Goal: Transaction & Acquisition: Subscribe to service/newsletter

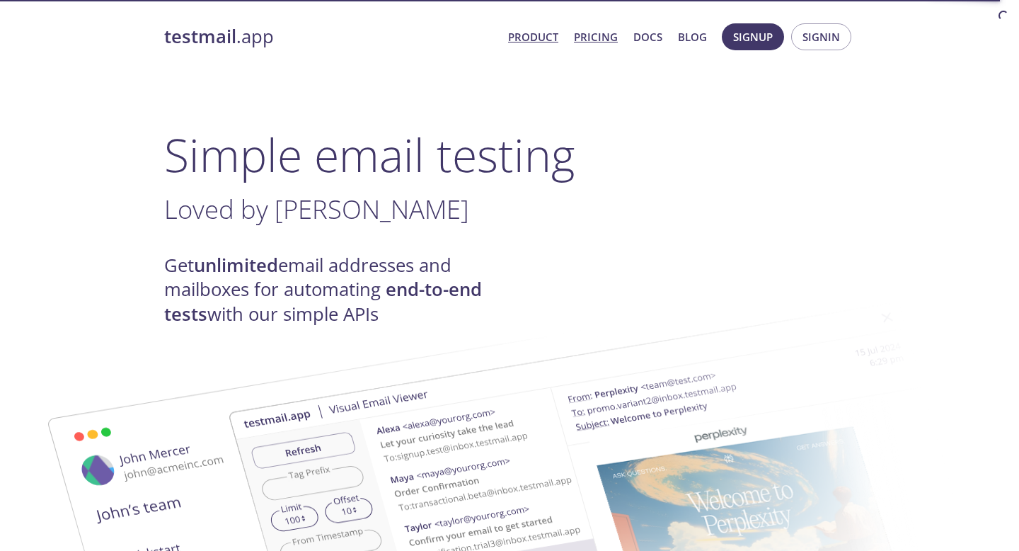
click at [607, 30] on link "Pricing" at bounding box center [596, 37] width 44 height 18
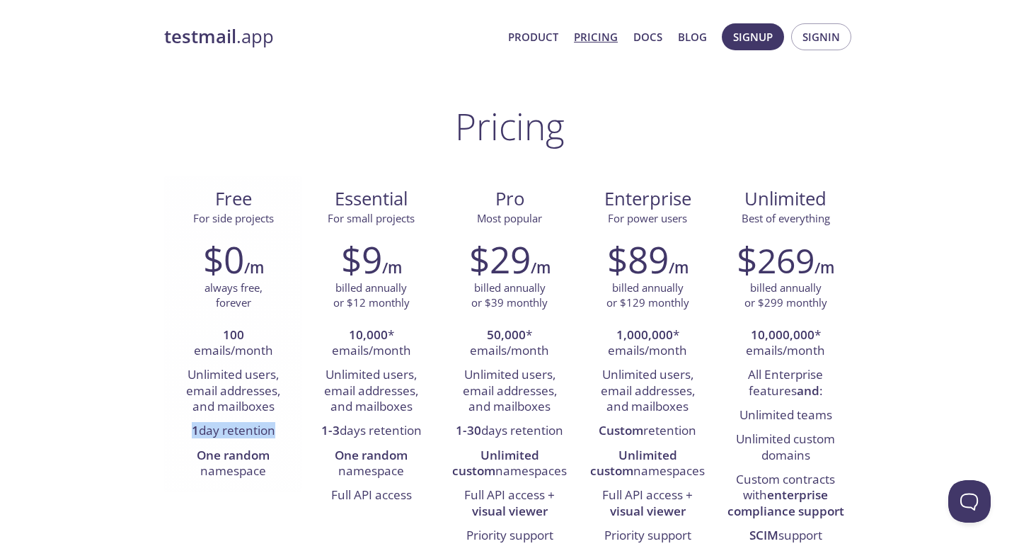
drag, startPoint x: 185, startPoint y: 431, endPoint x: 297, endPoint y: 431, distance: 111.8
click at [297, 431] on div "$0 /m always free, forever 100 emails/month Unlimited users, email addresses, a…" at bounding box center [233, 361] width 138 height 264
click at [239, 403] on li "Unlimited users, email addresses, and mailboxes" at bounding box center [233, 391] width 117 height 56
click at [655, 35] on link "Docs" at bounding box center [648, 37] width 29 height 18
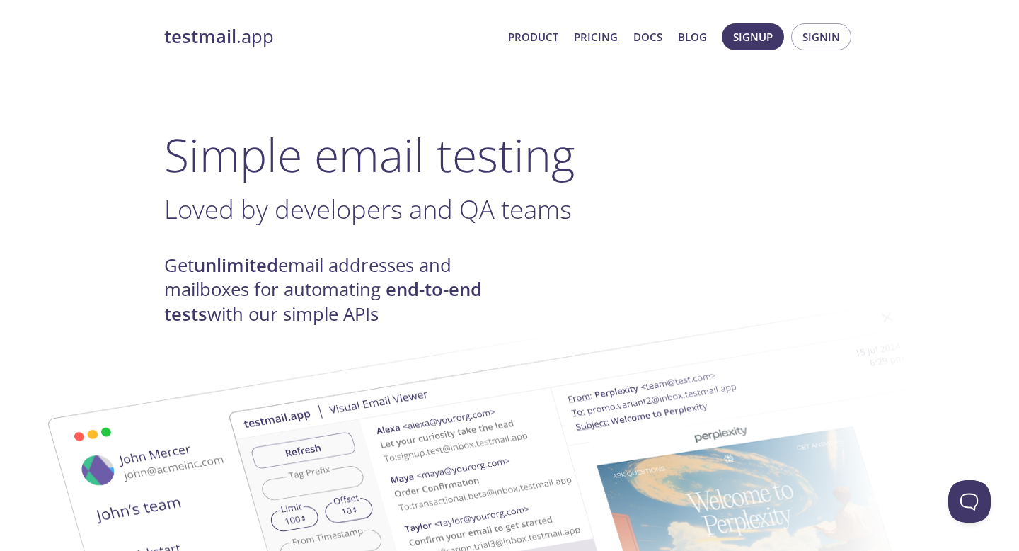
click at [589, 41] on link "Pricing" at bounding box center [596, 37] width 44 height 18
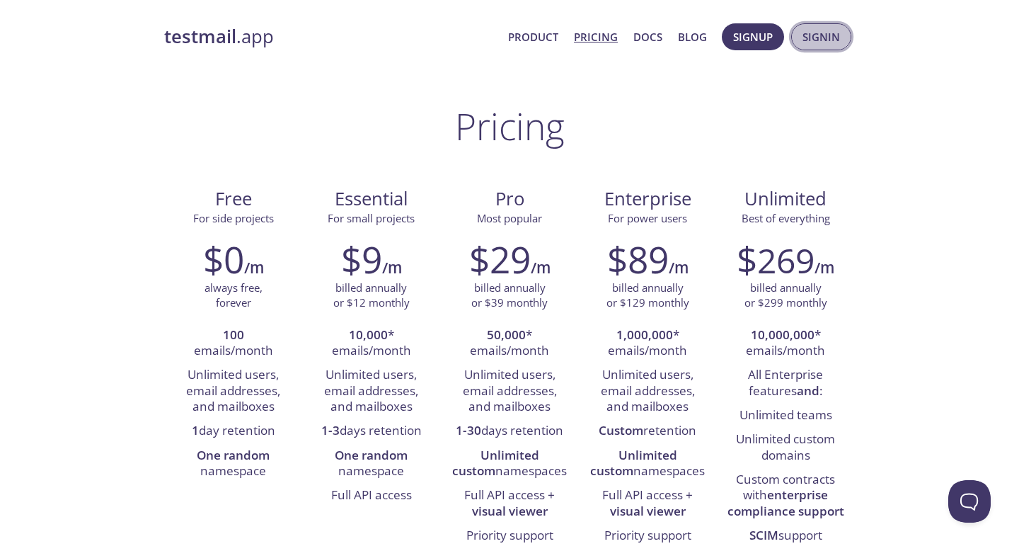
click at [814, 28] on span "Signin" at bounding box center [822, 37] width 38 height 18
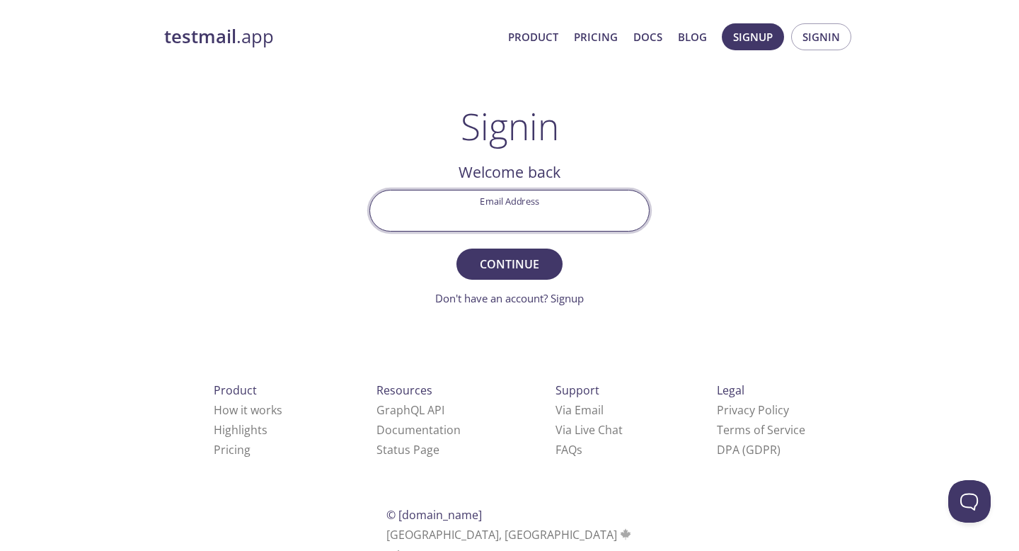
click at [530, 207] on input "Email Address" at bounding box center [509, 210] width 279 height 40
type input "[EMAIL_ADDRESS][DOMAIN_NAME]"
click at [457, 248] on button "Continue" at bounding box center [510, 263] width 106 height 31
click at [467, 218] on input "[EMAIL_ADDRESS][DOMAIN_NAME]" at bounding box center [509, 210] width 279 height 40
click at [441, 217] on input "[EMAIL_ADDRESS][DOMAIN_NAME]" at bounding box center [509, 210] width 279 height 40
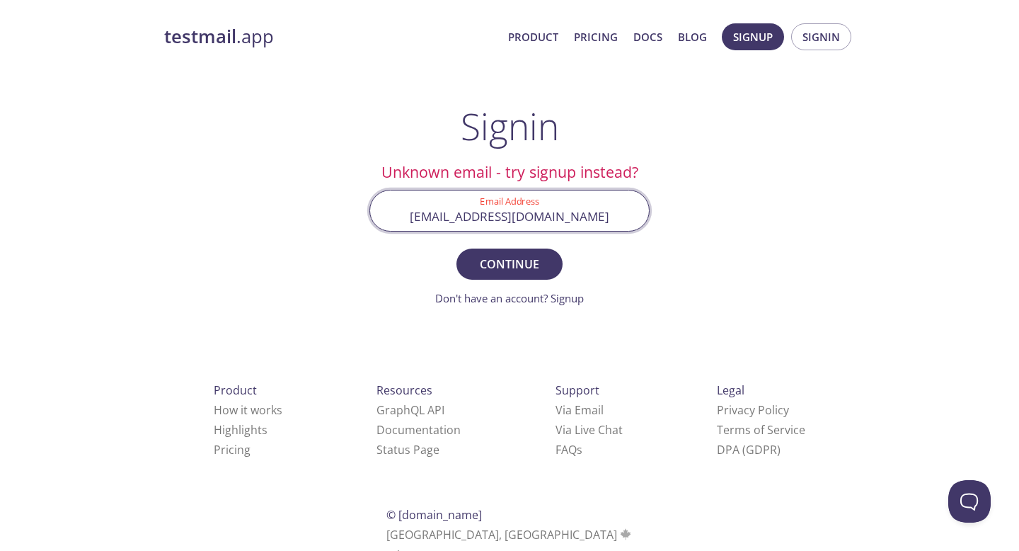
click at [437, 220] on input "[EMAIL_ADDRESS][DOMAIN_NAME]" at bounding box center [509, 210] width 279 height 40
click at [768, 38] on span "Signup" at bounding box center [753, 37] width 40 height 18
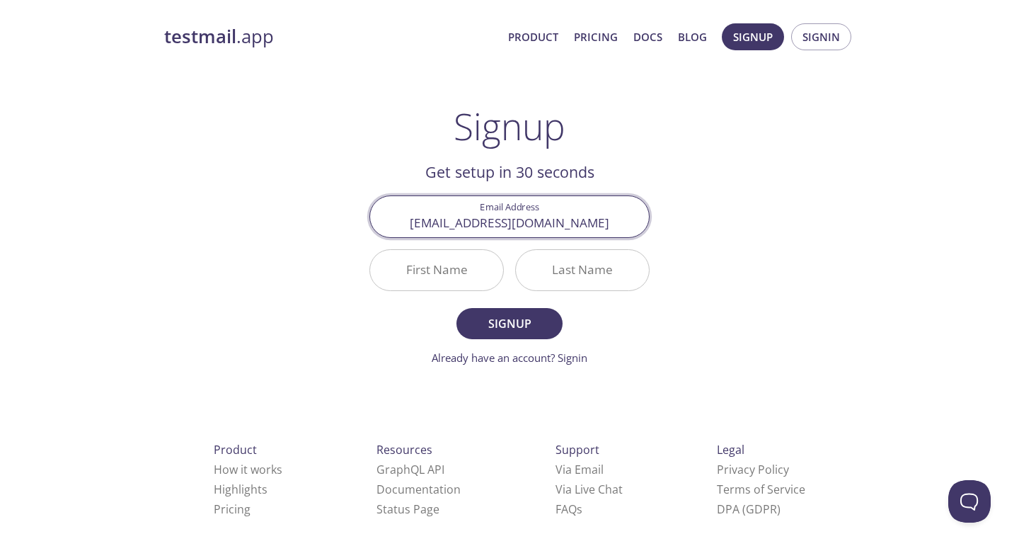
type input "[EMAIL_ADDRESS][DOMAIN_NAME]"
click at [457, 308] on button "Signup" at bounding box center [510, 323] width 106 height 31
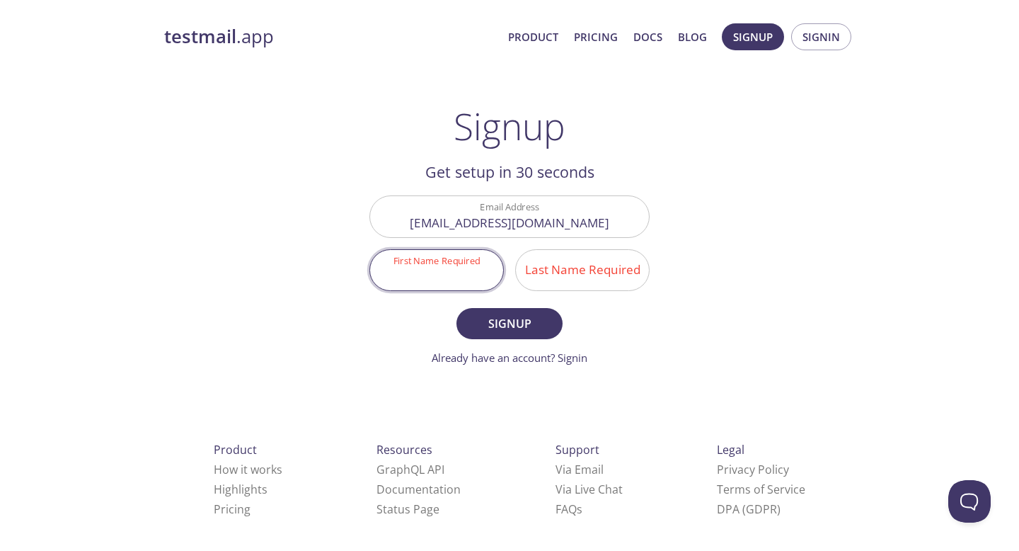
click at [450, 268] on input "First Name Required" at bounding box center [436, 270] width 133 height 40
type input "Takehisa"
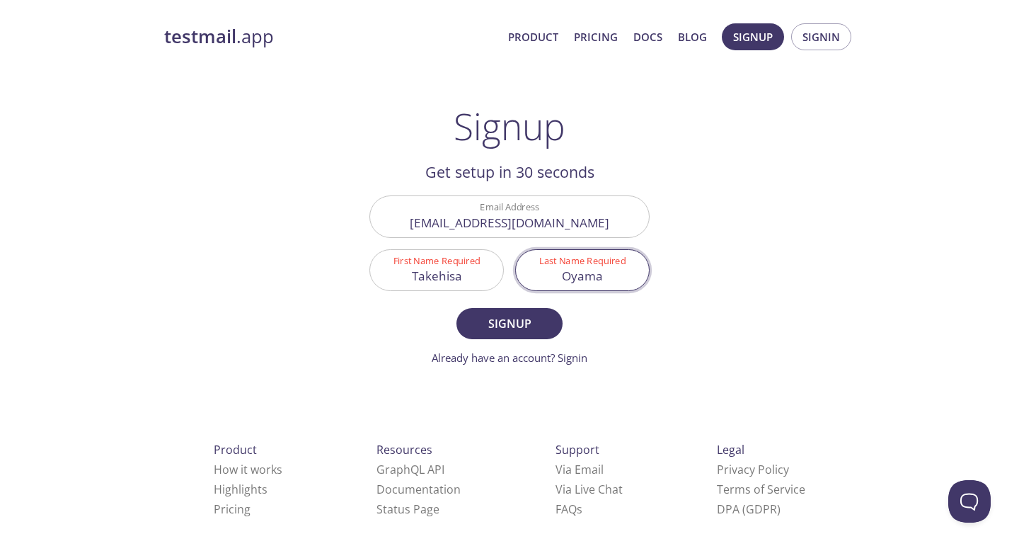
type input "Oyama"
click at [457, 308] on button "Signup" at bounding box center [510, 323] width 106 height 31
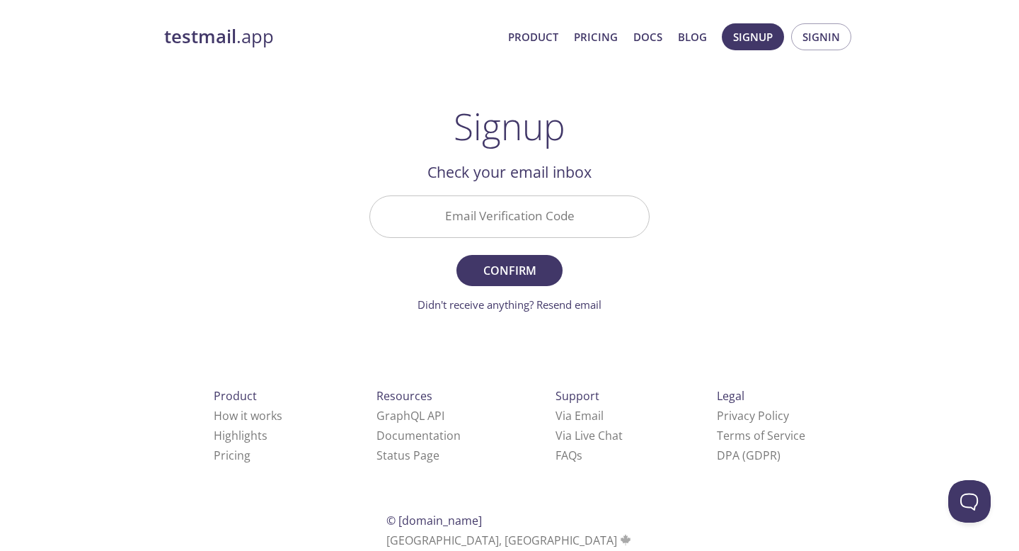
click at [567, 206] on input "Email Verification Code" at bounding box center [509, 216] width 279 height 40
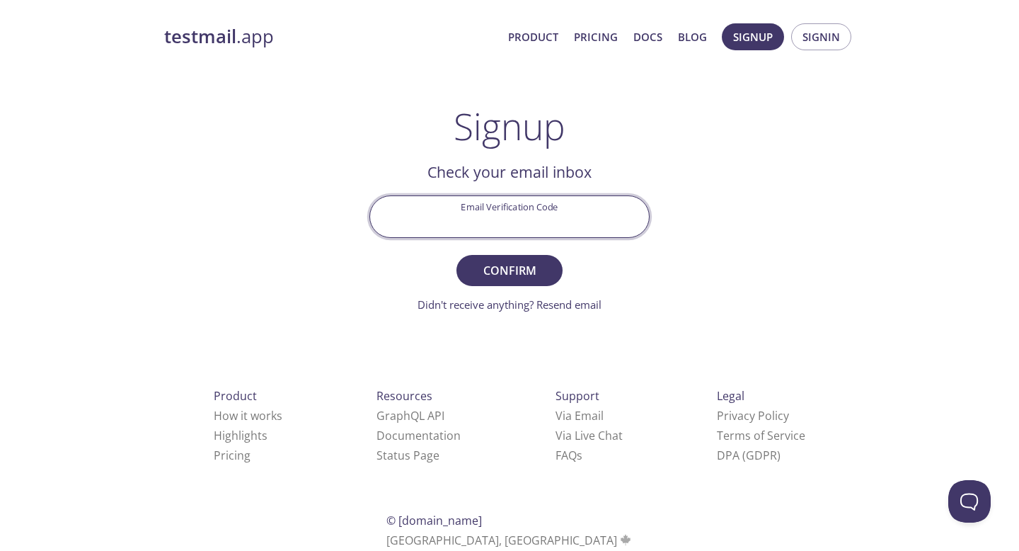
paste input "7F7QKQ3"
type input "7F7QKQ3"
click at [457, 255] on button "Confirm" at bounding box center [510, 270] width 106 height 31
